Goal: Book appointment/travel/reservation

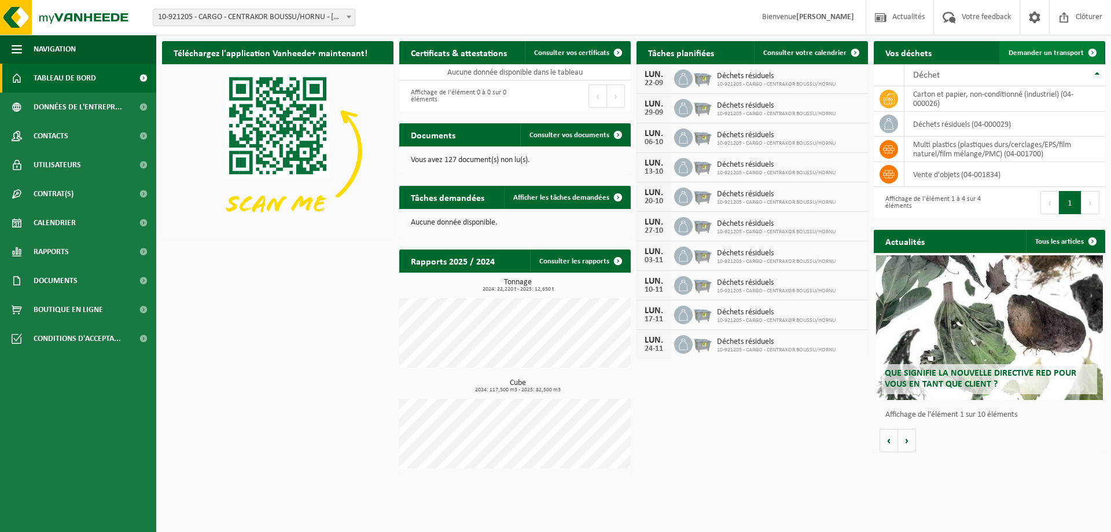
click at [1071, 57] on link "Demander un transport" at bounding box center [1052, 52] width 105 height 23
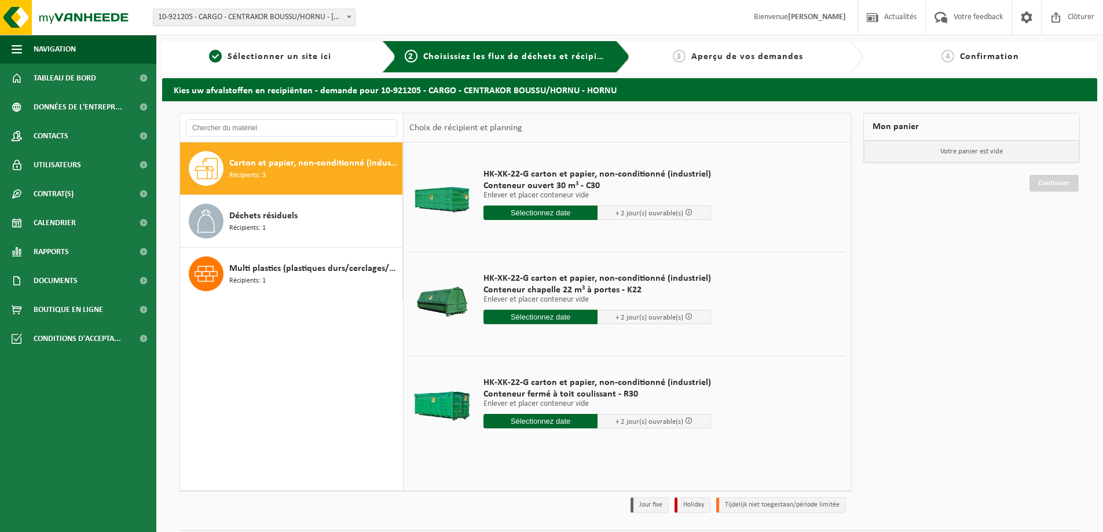
click at [538, 317] on input "text" at bounding box center [540, 317] width 114 height 14
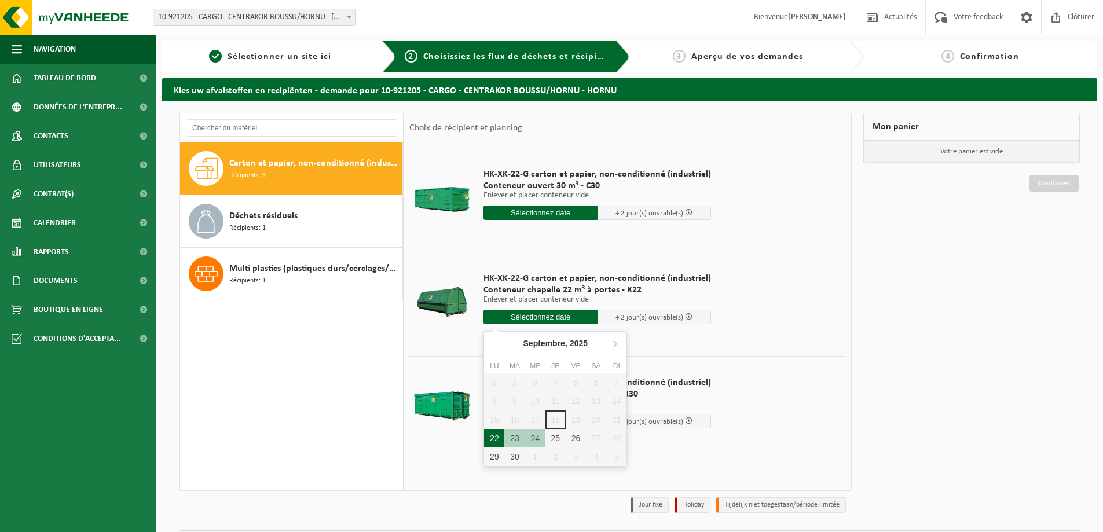
click at [489, 440] on div "22" at bounding box center [494, 438] width 20 height 19
type input "à partir de 2025-09-22"
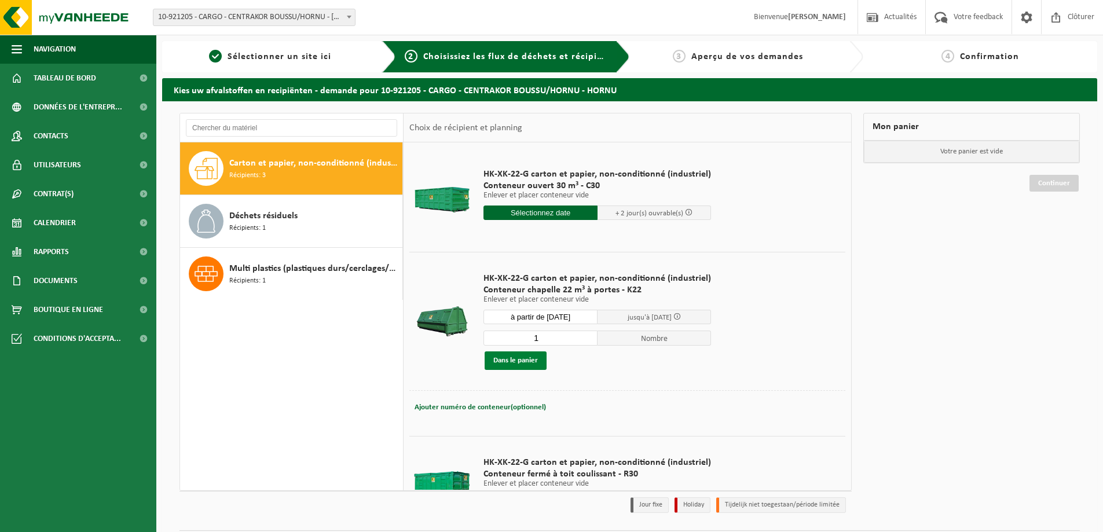
click at [523, 362] on button "Dans le panier" at bounding box center [515, 360] width 62 height 19
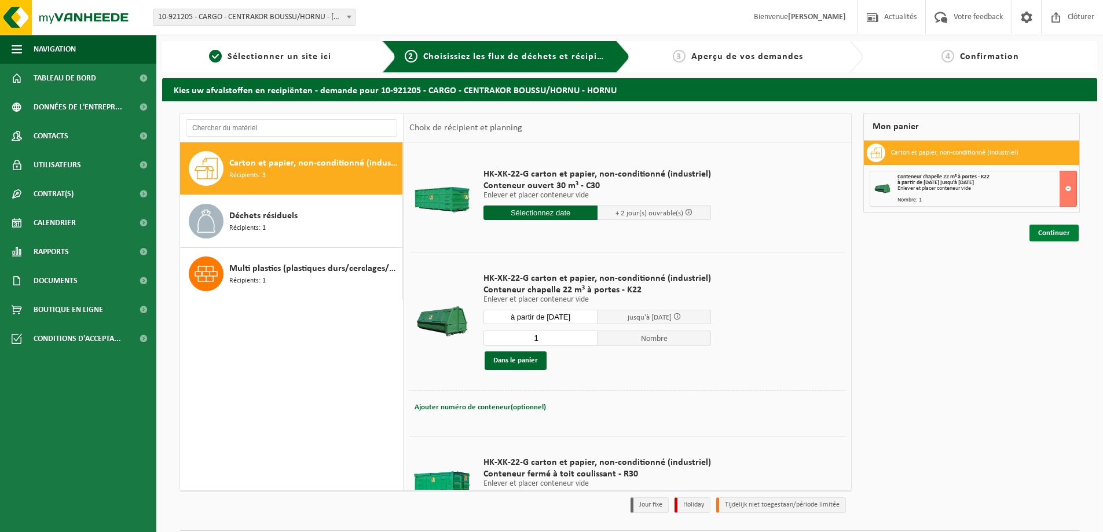
click at [1066, 230] on link "Continuer" at bounding box center [1053, 233] width 49 height 17
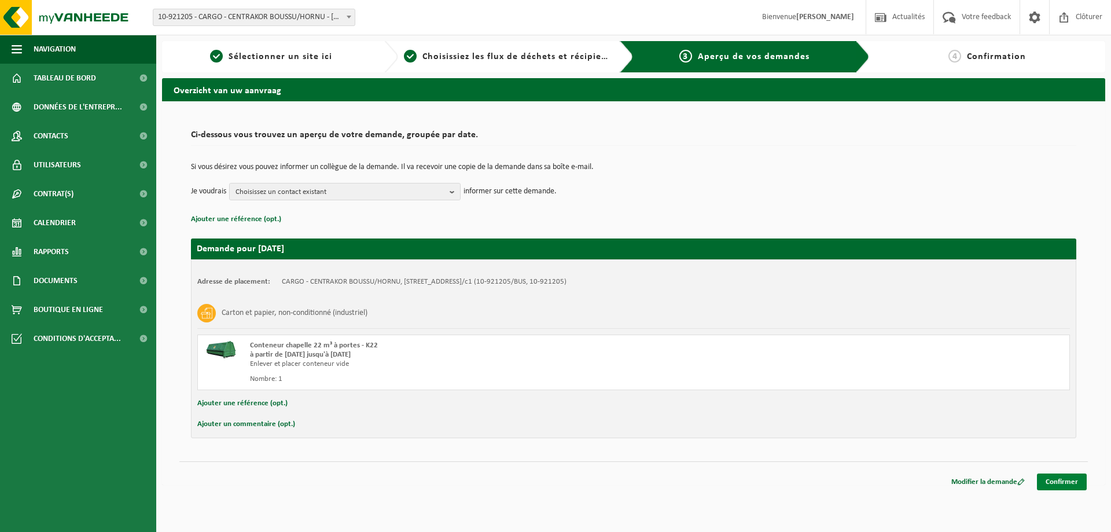
click at [1066, 483] on link "Confirmer" at bounding box center [1062, 481] width 50 height 17
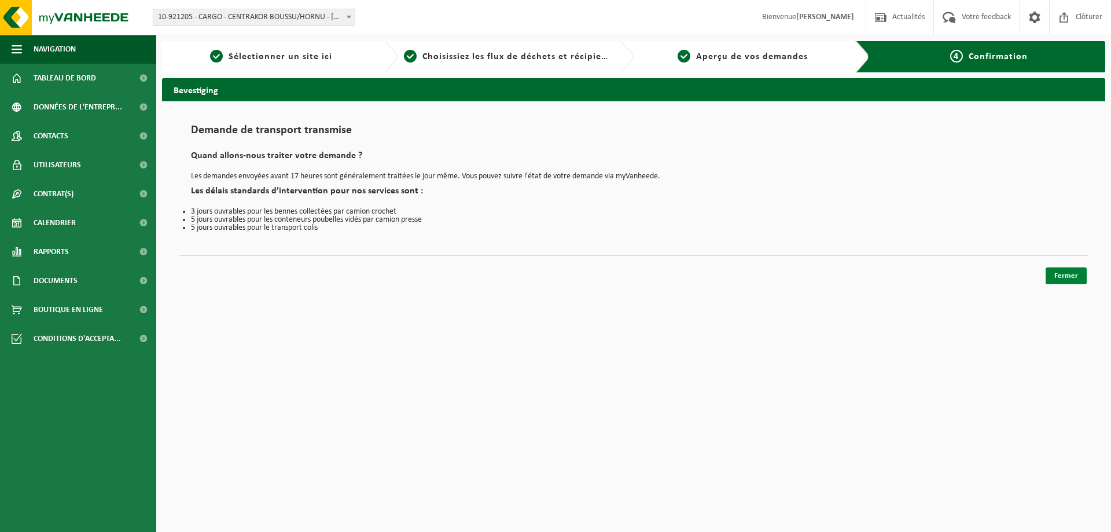
click at [1058, 281] on link "Fermer" at bounding box center [1066, 275] width 41 height 17
